Goal: Task Accomplishment & Management: Use online tool/utility

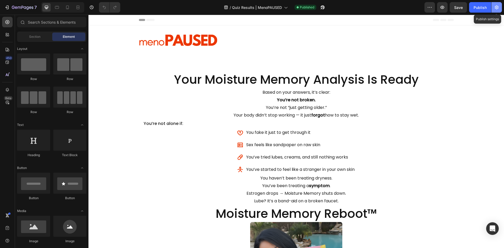
click at [497, 9] on icon "button" at bounding box center [497, 8] width 4 height 4
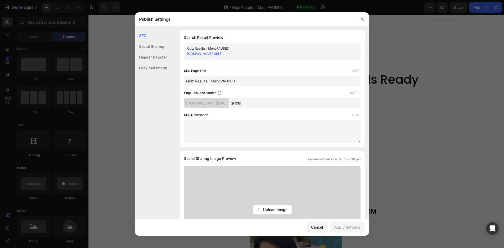
click at [226, 127] on textarea at bounding box center [272, 131] width 177 height 23
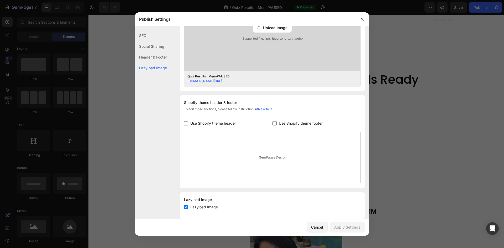
scroll to position [190, 0]
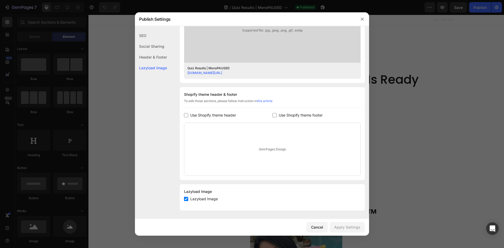
click at [267, 147] on div "GemPages Design" at bounding box center [272, 149] width 176 height 53
click at [254, 147] on div "GemPages Design" at bounding box center [272, 149] width 176 height 53
drag, startPoint x: 198, startPoint y: 99, endPoint x: 229, endPoint y: 101, distance: 31.1
click at [229, 101] on div "To edit those sections, please follow instruction in this article" at bounding box center [272, 103] width 177 height 9
click at [230, 101] on div "To edit those sections, please follow instruction in this article" at bounding box center [272, 103] width 177 height 9
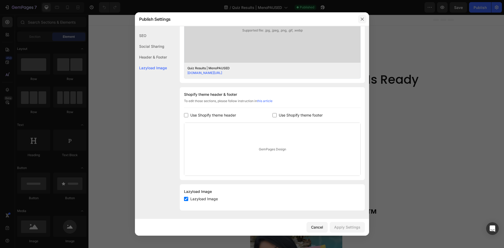
click at [364, 18] on icon "button" at bounding box center [362, 19] width 4 height 4
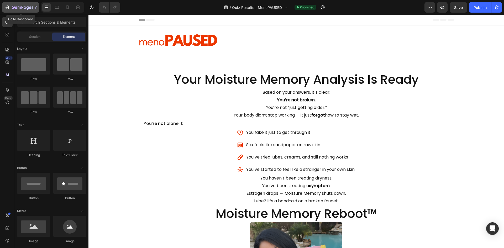
click at [7, 6] on icon "button" at bounding box center [8, 8] width 2 height 4
click at [73, 23] on input "text" at bounding box center [51, 22] width 69 height 11
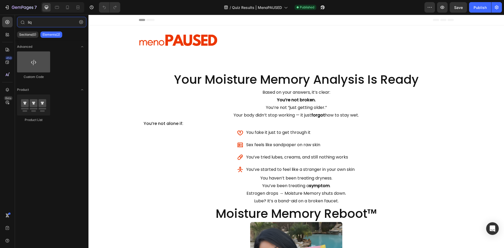
type input "liq"
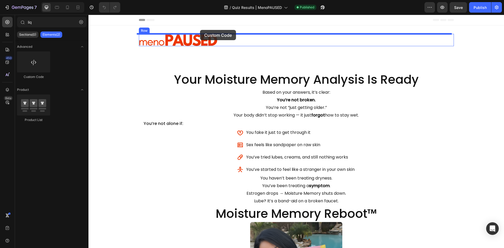
drag, startPoint x: 111, startPoint y: 86, endPoint x: 200, endPoint y: 30, distance: 105.5
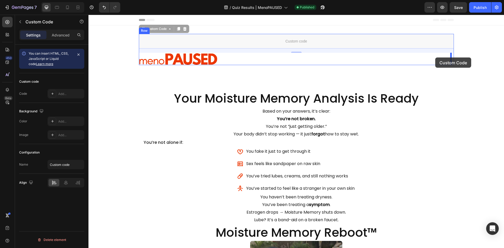
drag, startPoint x: 227, startPoint y: 40, endPoint x: 436, endPoint y: 58, distance: 209.1
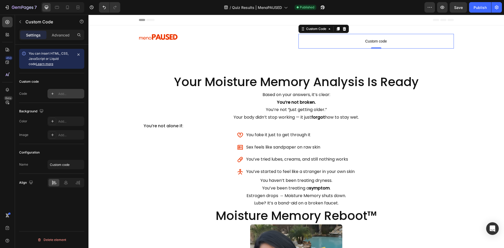
click at [54, 94] on icon at bounding box center [52, 94] width 4 height 4
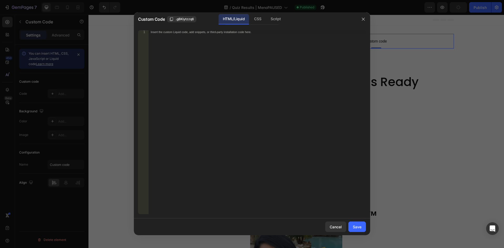
click at [226, 74] on div "Insert the custom Liquid code, add snippets, or third-party installation code h…" at bounding box center [258, 126] width 218 height 192
paste textarea "<!-- TikTok Pixel Code End -->"
type textarea "<!-- TikTok Pixel Code End -->"
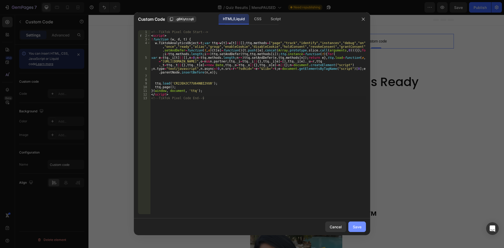
click at [357, 229] on div "Save" at bounding box center [357, 227] width 9 height 6
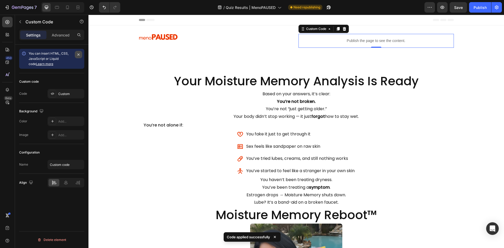
click at [78, 53] on icon "button" at bounding box center [78, 55] width 4 height 4
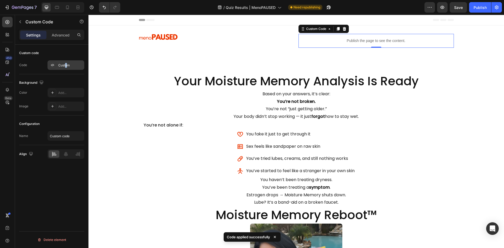
click at [66, 68] on div "Custom" at bounding box center [70, 65] width 25 height 5
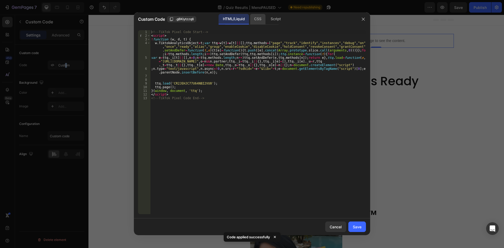
click at [255, 20] on div "CSS" at bounding box center [258, 19] width 16 height 11
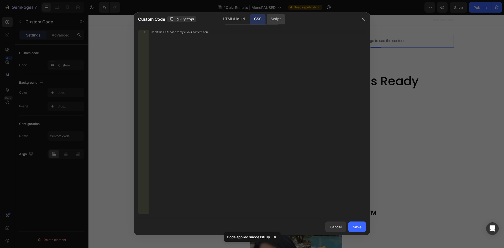
click at [271, 20] on div "Script" at bounding box center [276, 19] width 18 height 11
click at [234, 18] on div "HTML/Liquid" at bounding box center [234, 19] width 30 height 11
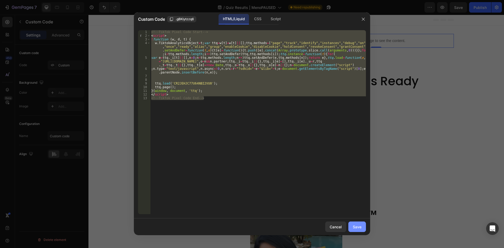
click at [363, 228] on button "Save" at bounding box center [358, 227] width 18 height 11
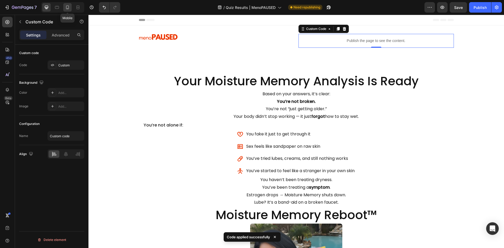
click at [70, 10] on div at bounding box center [67, 7] width 8 height 8
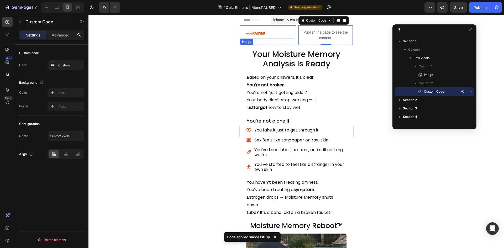
click at [263, 34] on img at bounding box center [255, 33] width 19 height 3
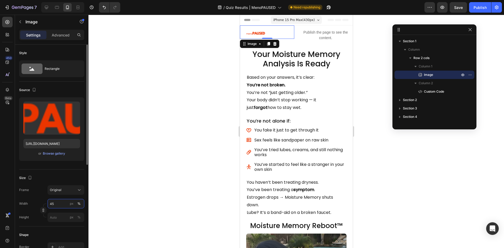
click at [56, 204] on input "45" at bounding box center [66, 203] width 37 height 9
click at [63, 215] on p "Full 100%" at bounding box center [65, 216] width 30 height 5
type input "100"
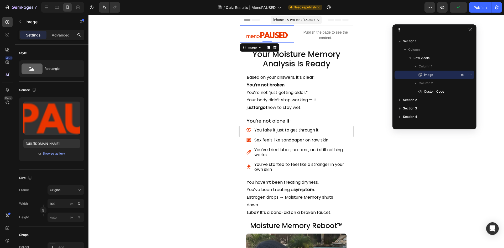
click at [152, 160] on div at bounding box center [297, 132] width 416 height 234
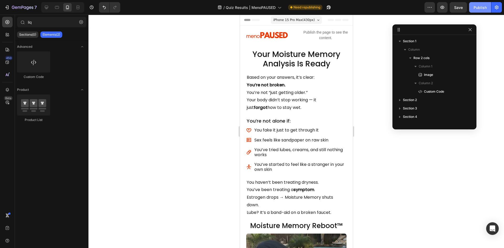
click at [486, 8] on div "Publish" at bounding box center [480, 8] width 13 height 6
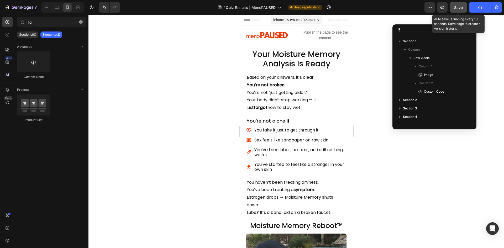
click at [463, 9] on span "Save" at bounding box center [459, 7] width 9 height 4
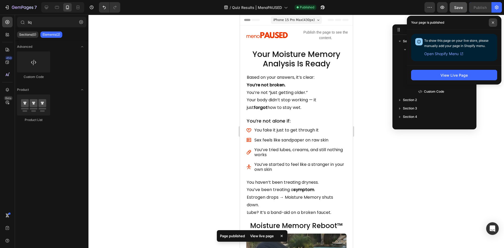
click at [492, 20] on span at bounding box center [493, 22] width 8 height 8
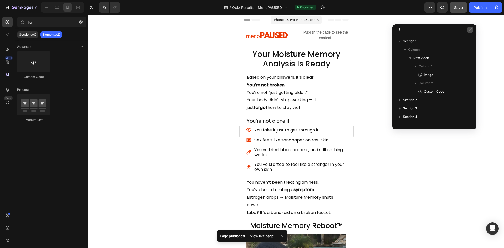
click at [472, 29] on icon "button" at bounding box center [470, 30] width 4 height 4
